Goal: Information Seeking & Learning: Learn about a topic

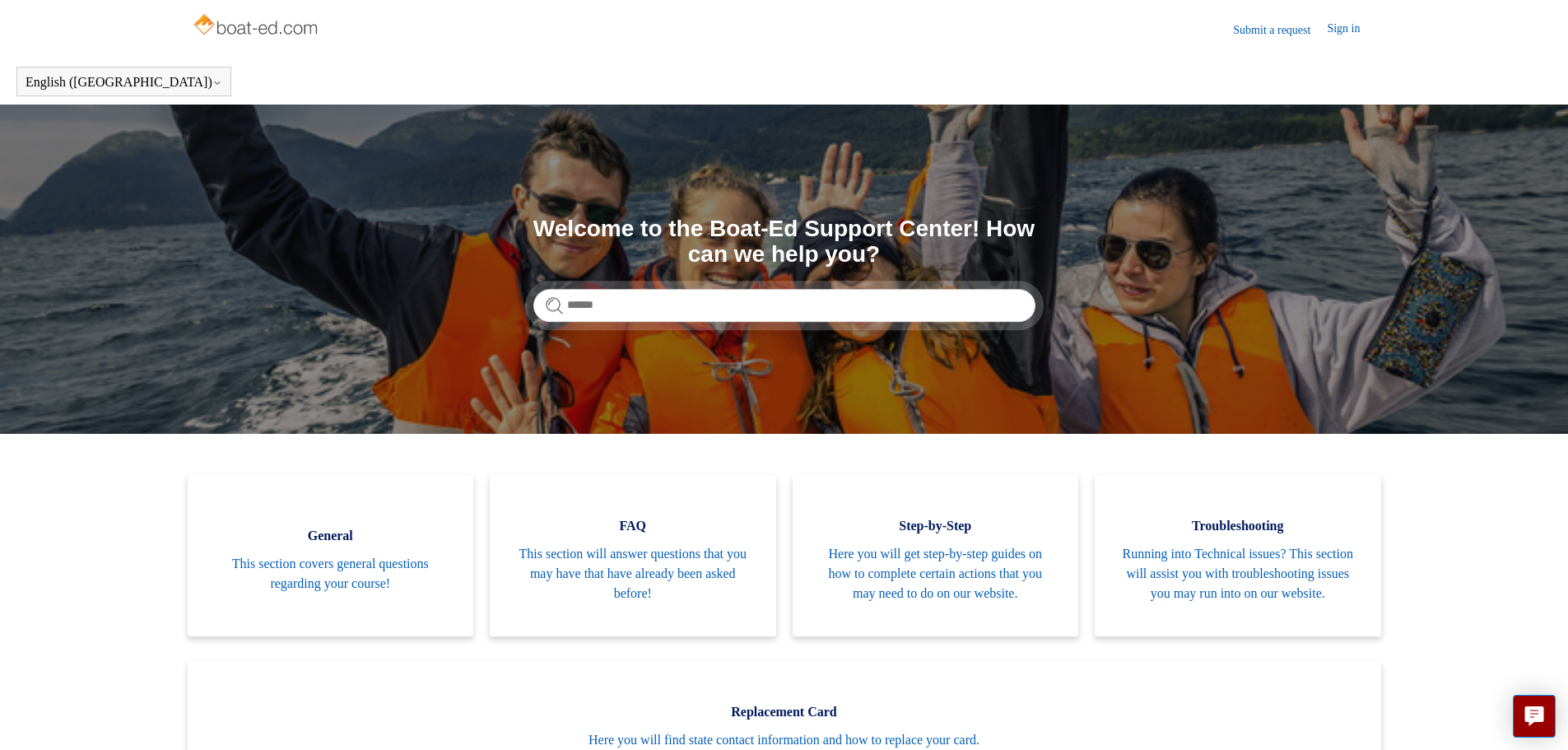
scroll to position [165, 0]
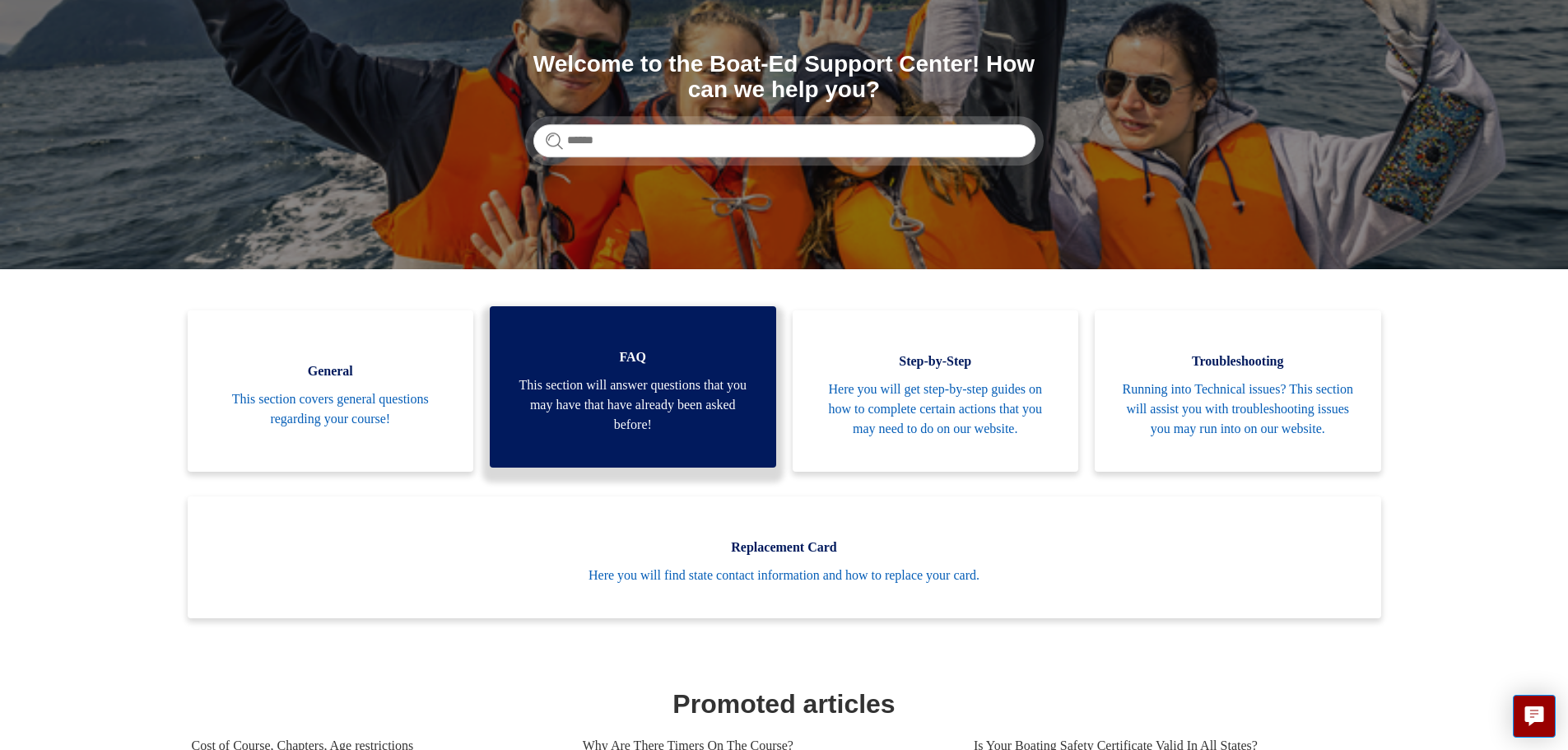
click at [645, 392] on span "This section will answer questions that you may have that have already been ask…" at bounding box center [633, 405] width 237 height 60
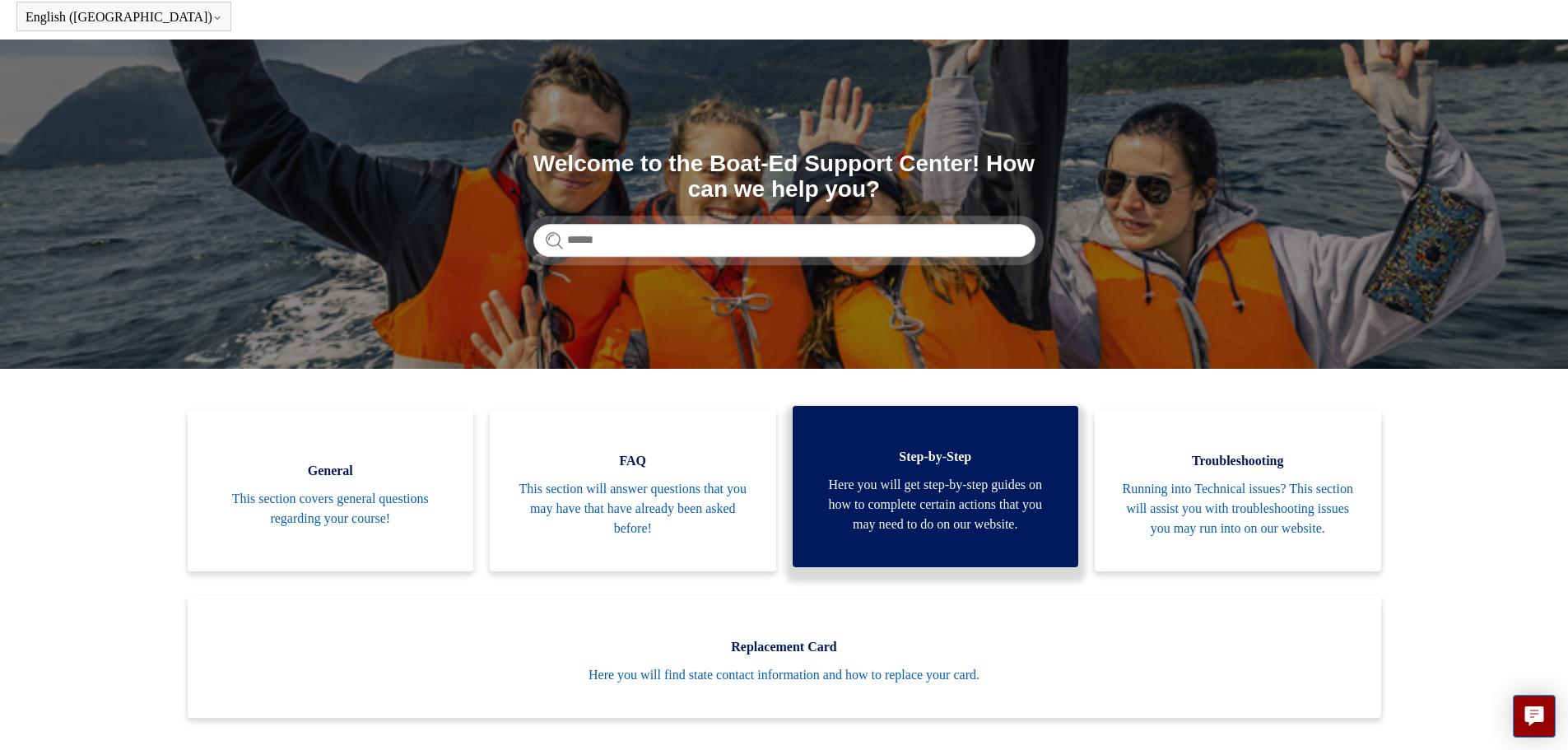
scroll to position [0, 0]
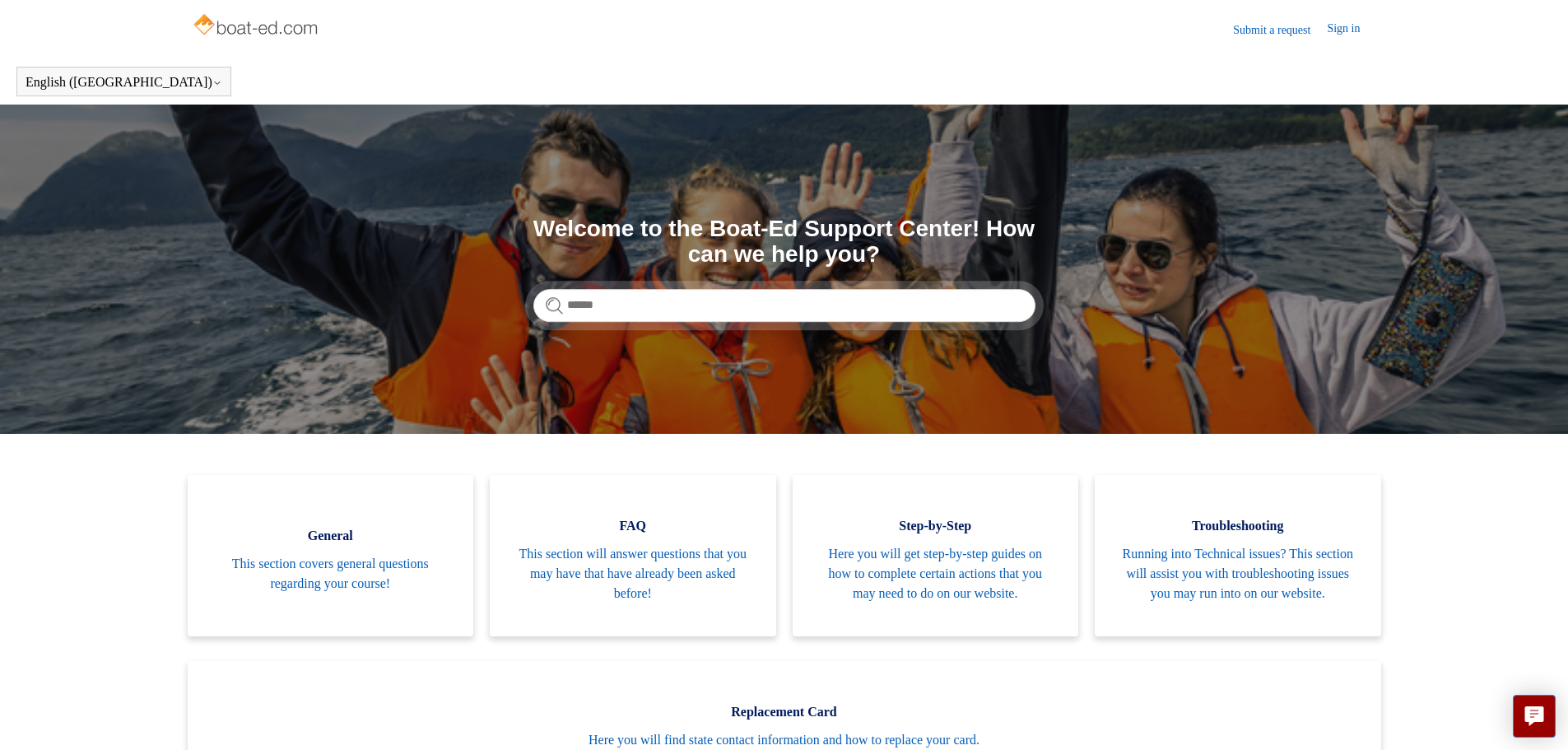
click at [241, 15] on img at bounding box center [257, 26] width 131 height 33
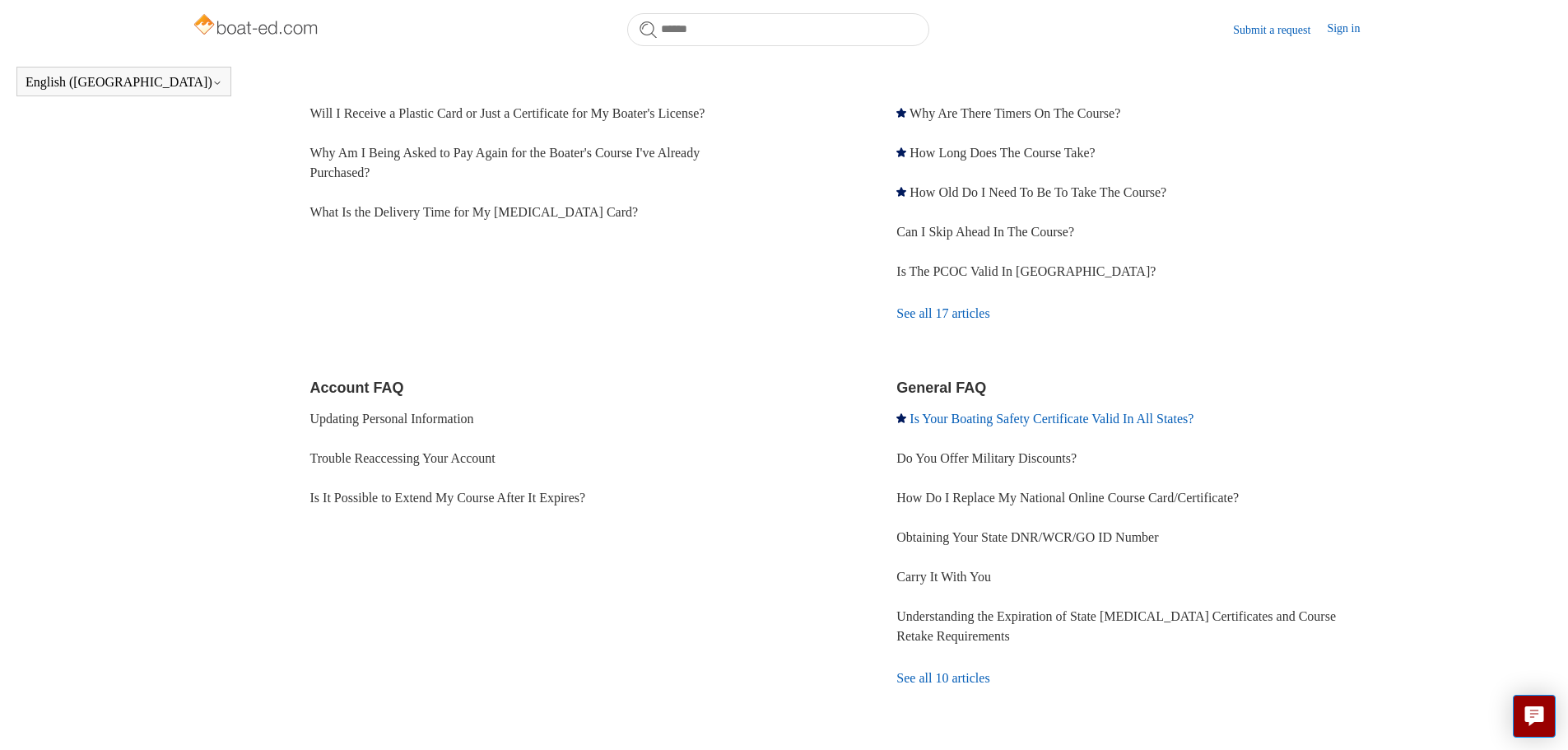
click at [993, 420] on link "Is Your Boating Safety Certificate Valid In All States?" at bounding box center [1052, 419] width 284 height 14
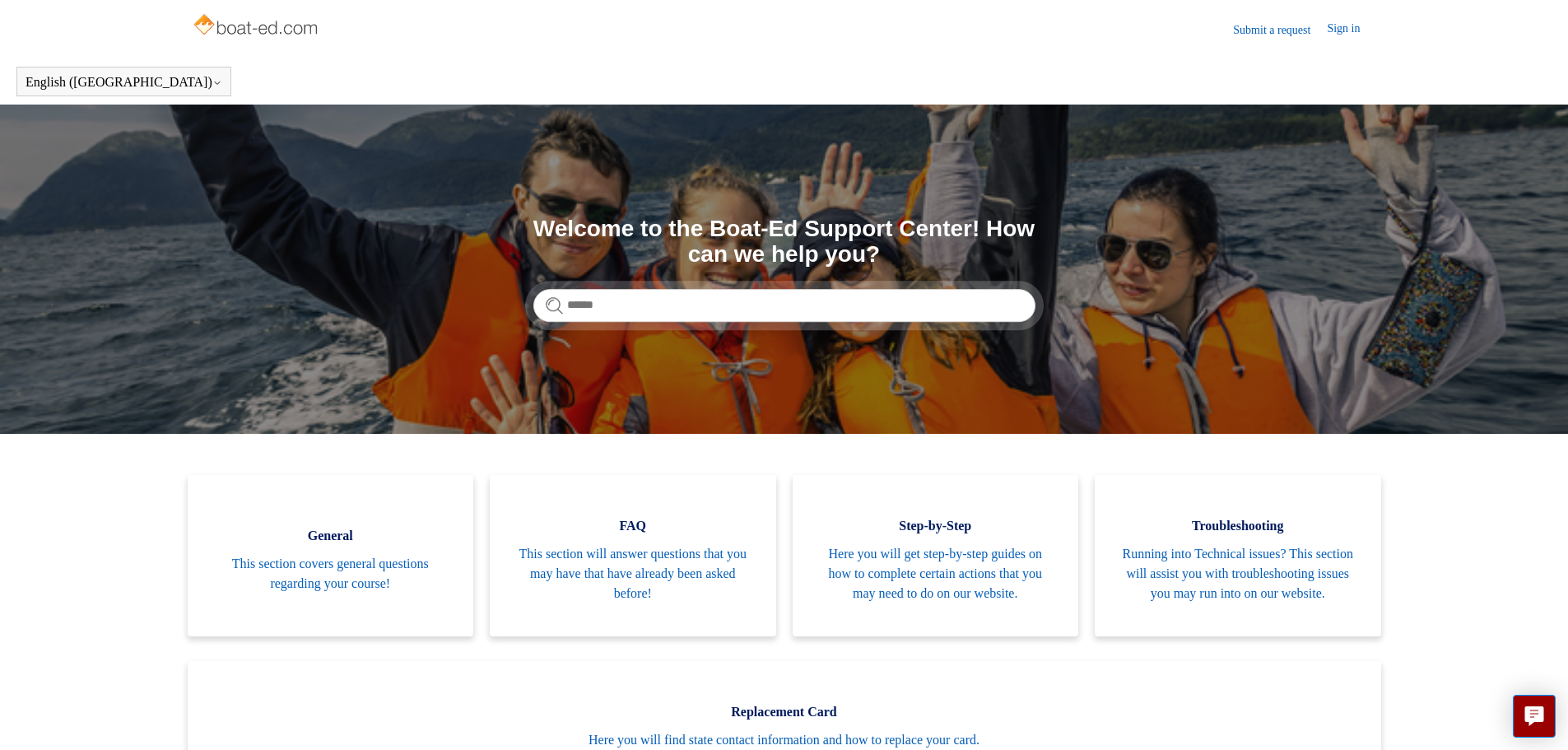
click at [255, 22] on img at bounding box center [257, 26] width 131 height 33
click at [612, 303] on input "Search" at bounding box center [784, 305] width 502 height 33
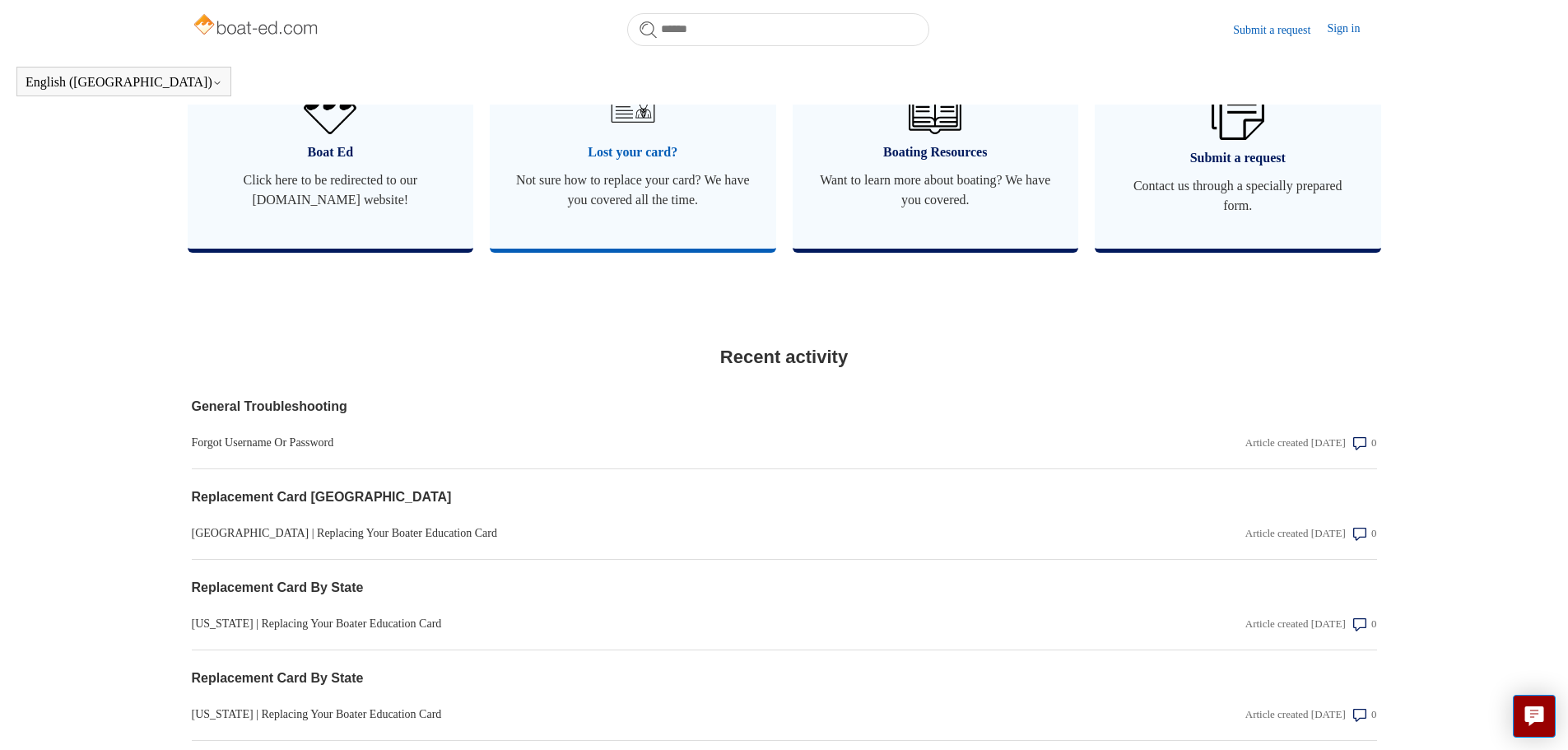
scroll to position [870, 0]
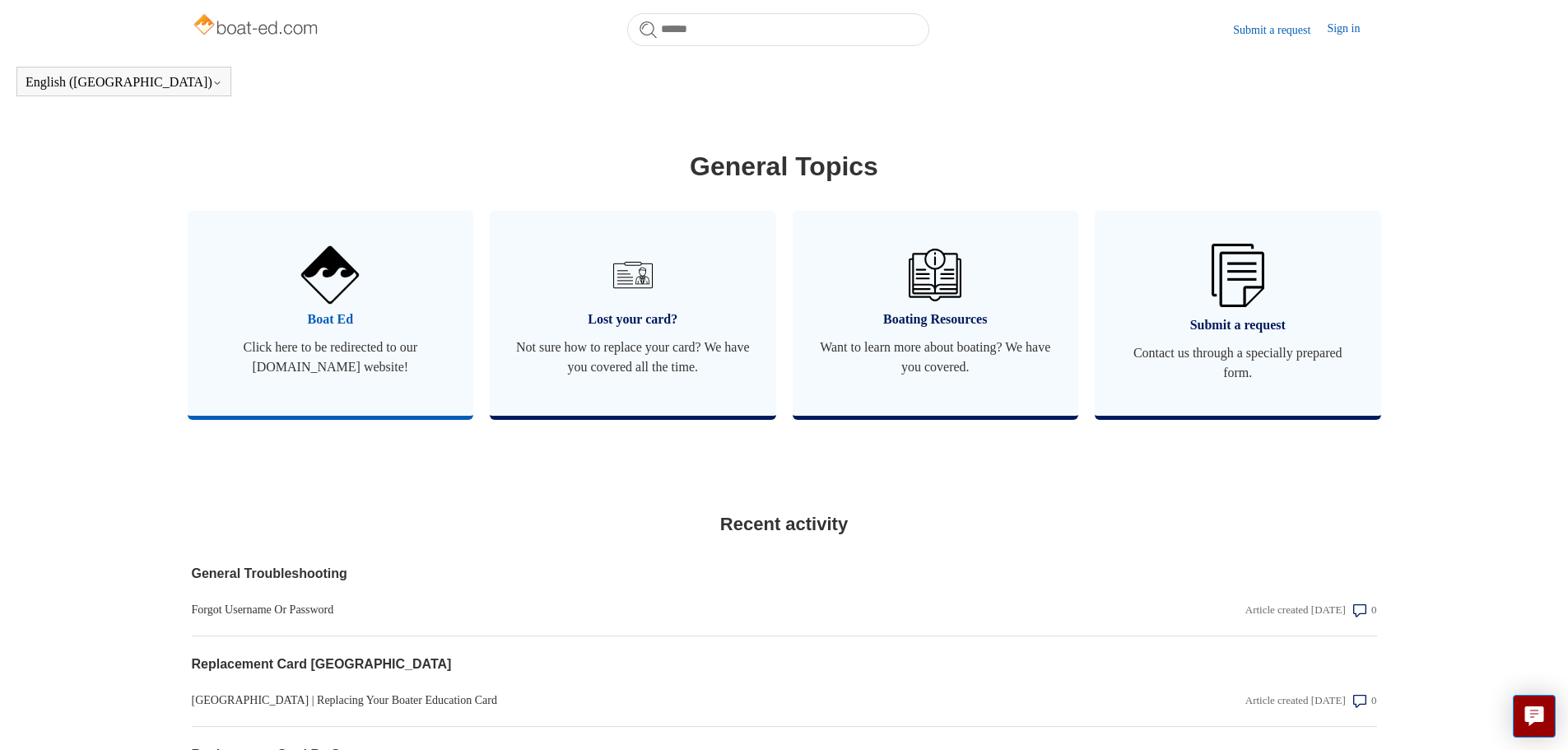
click at [373, 377] on span "Click here to be redirected to our [DOMAIN_NAME] website!" at bounding box center [331, 358] width 237 height 39
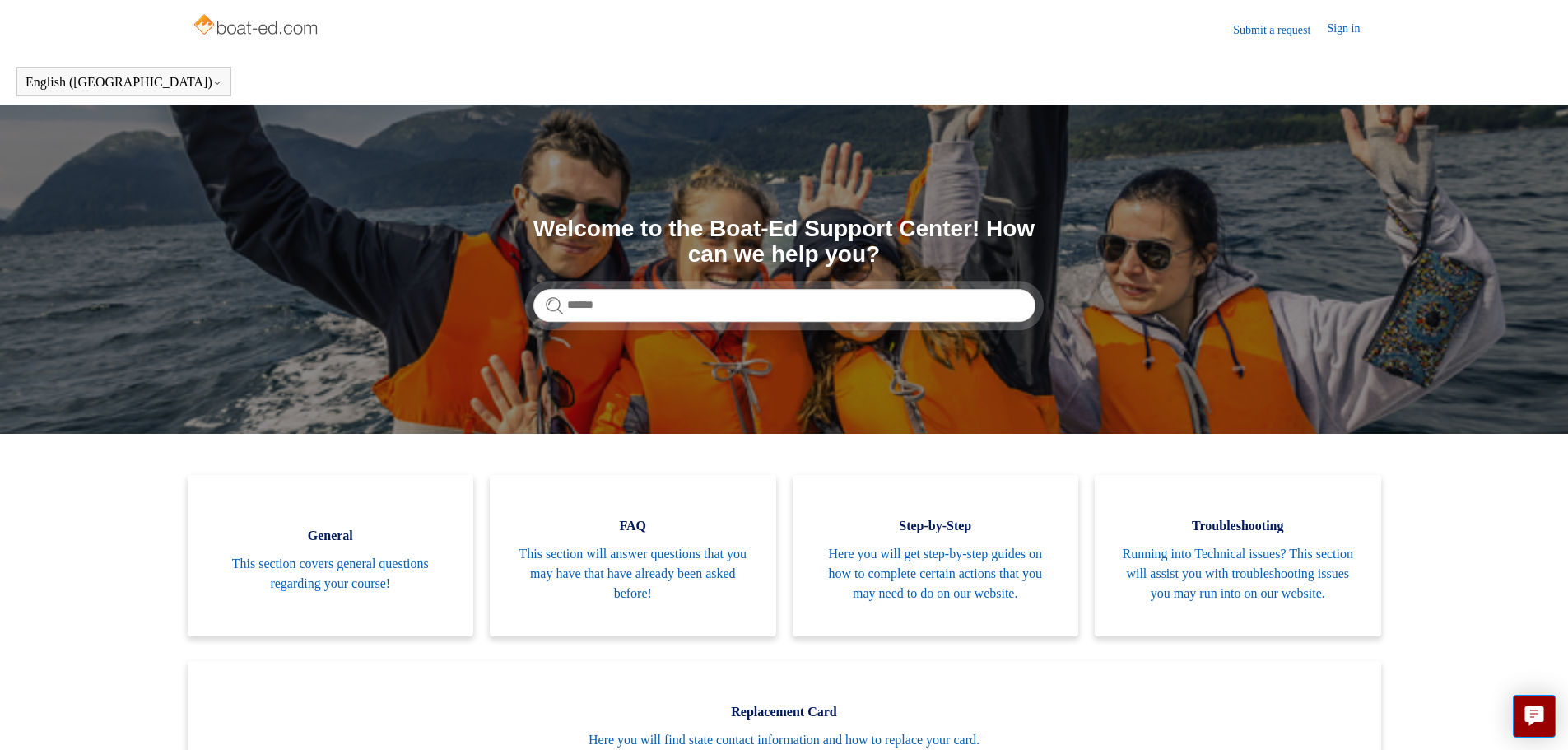
click at [1236, 32] on link "Submit a request" at bounding box center [1280, 29] width 94 height 17
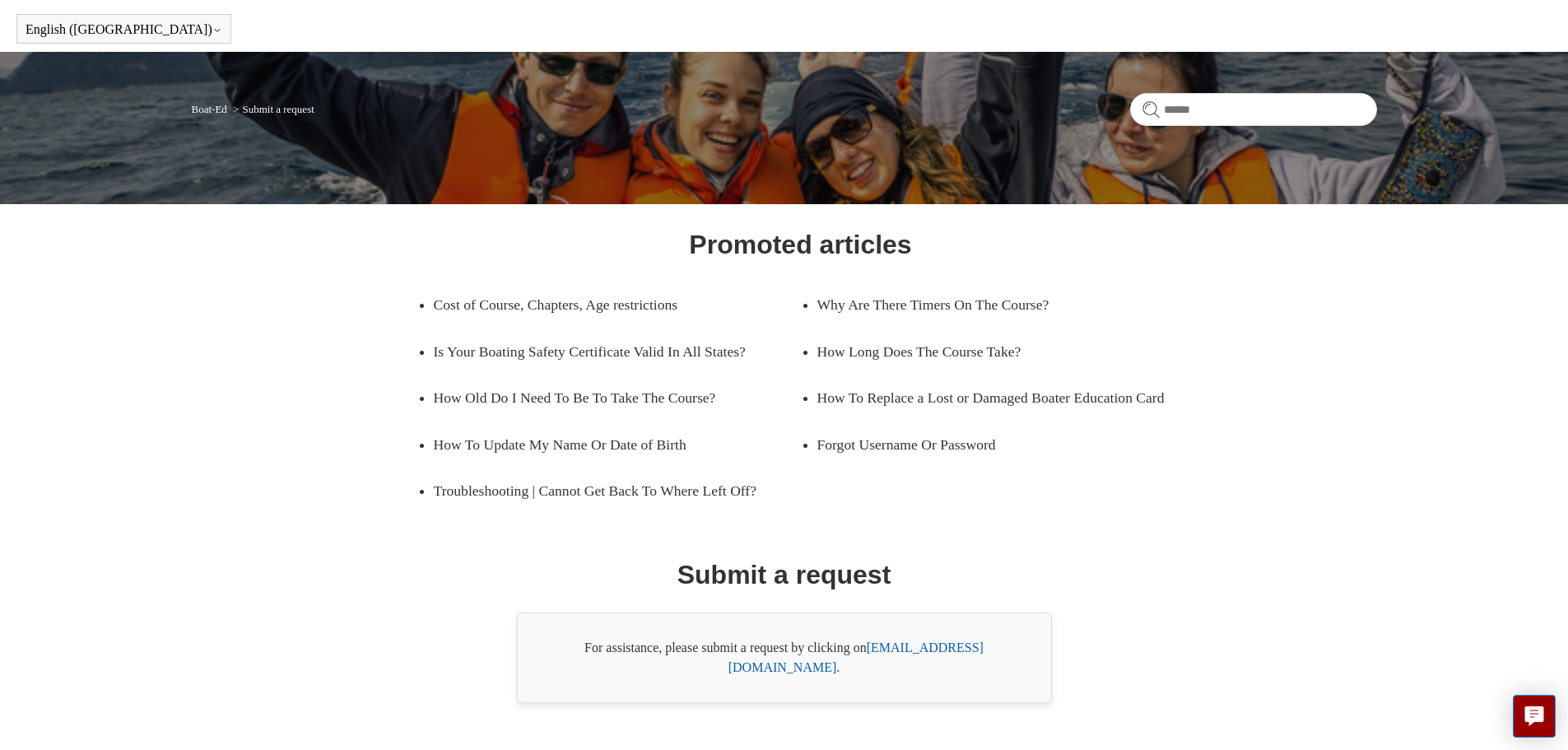
scroll to position [94, 0]
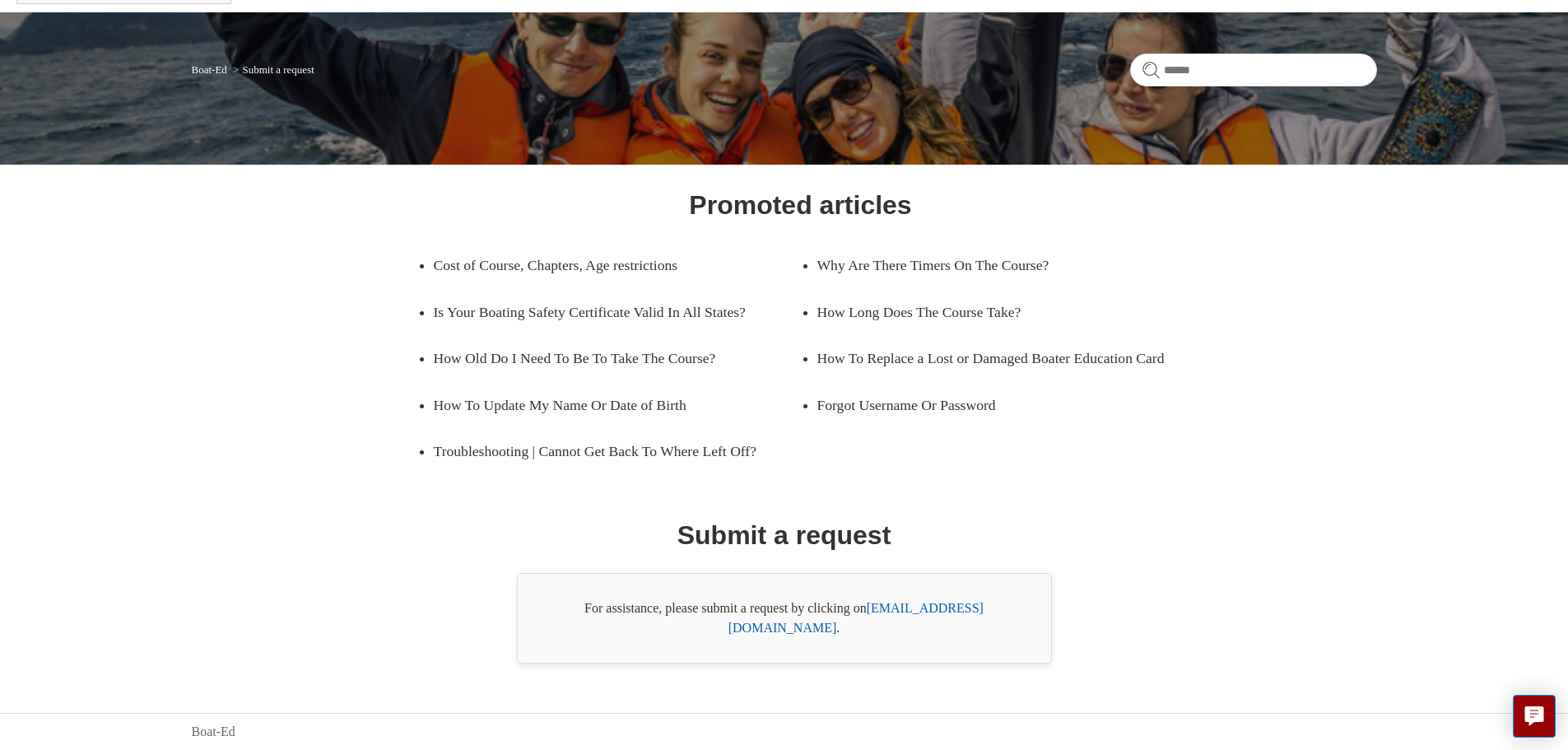
click at [945, 630] on link "[EMAIL_ADDRESS][DOMAIN_NAME]" at bounding box center [856, 618] width 255 height 34
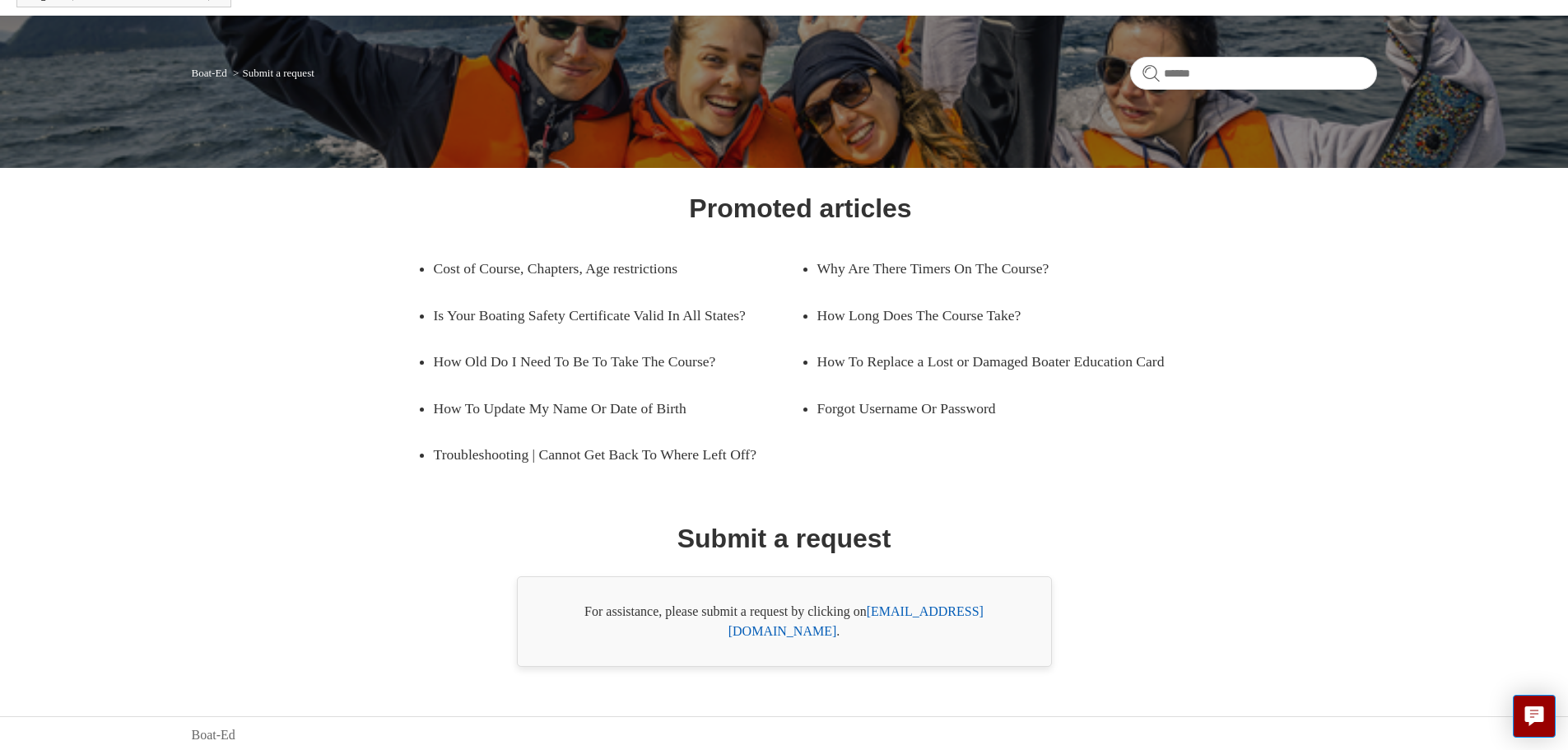
scroll to position [0, 0]
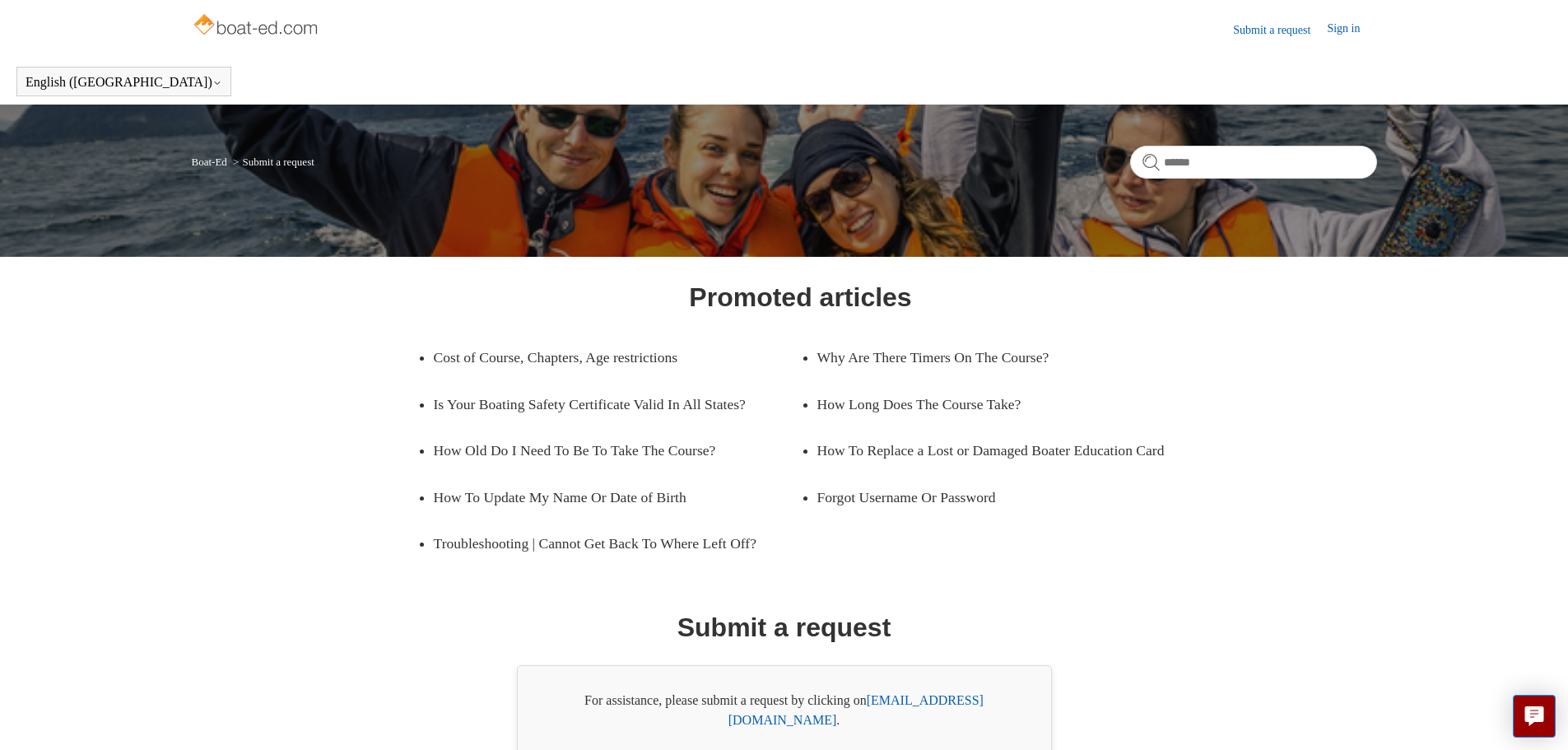
click at [250, 26] on img at bounding box center [257, 26] width 131 height 33
